Goal: Navigation & Orientation: Find specific page/section

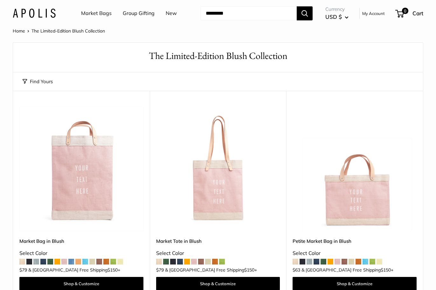
click at [94, 10] on link "Market Bags" at bounding box center [96, 14] width 31 height 10
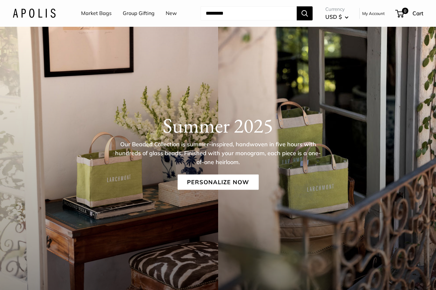
click at [172, 12] on link "New" at bounding box center [171, 14] width 11 height 10
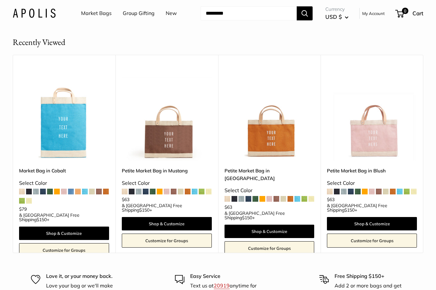
scroll to position [3596, 0]
